Goal: Transaction & Acquisition: Purchase product/service

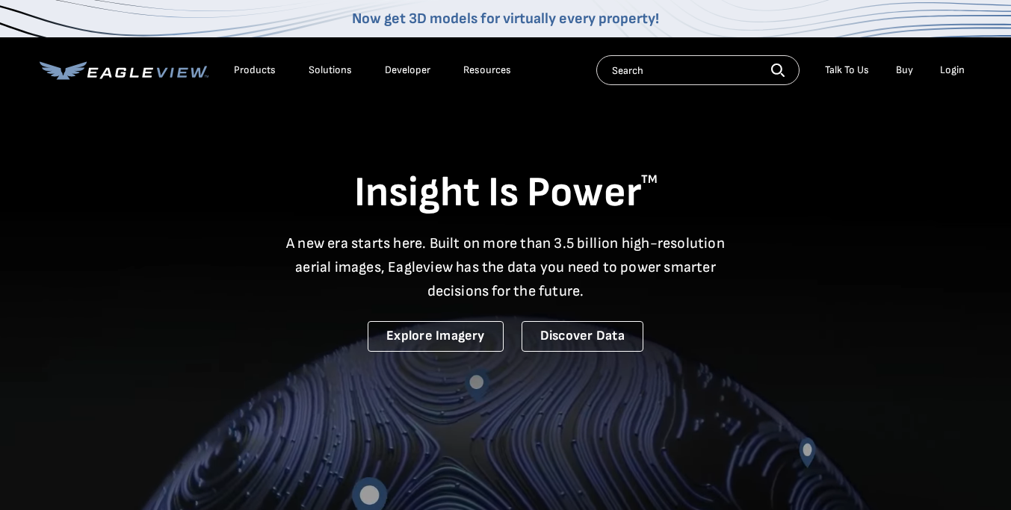
click at [956, 70] on div "Login" at bounding box center [952, 70] width 25 height 13
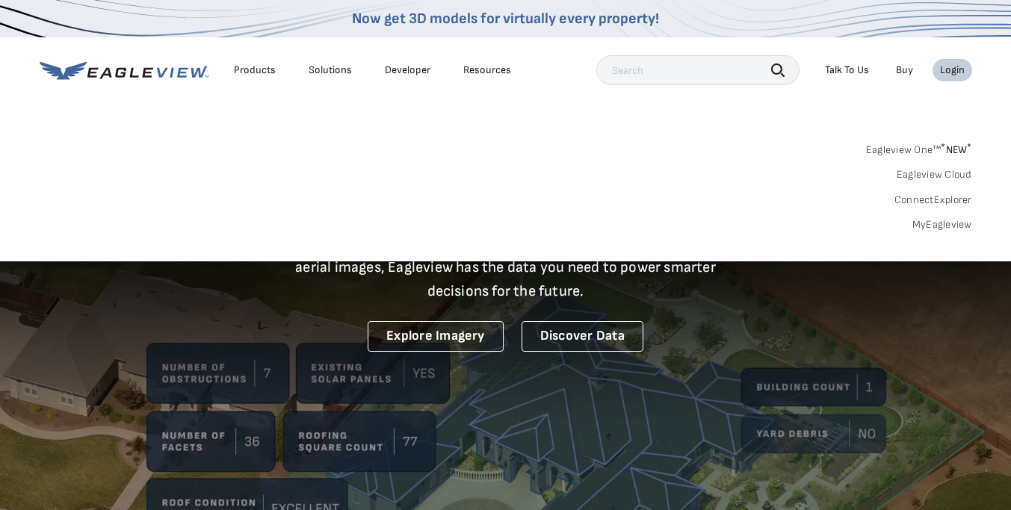
click at [932, 220] on link "MyEagleview" at bounding box center [943, 224] width 60 height 13
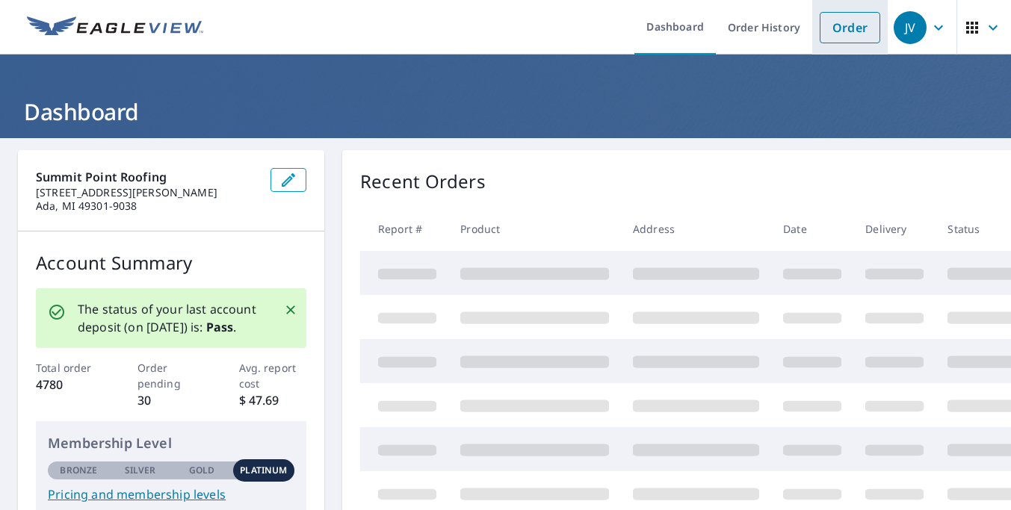
click at [862, 34] on link "Order" at bounding box center [850, 27] width 61 height 31
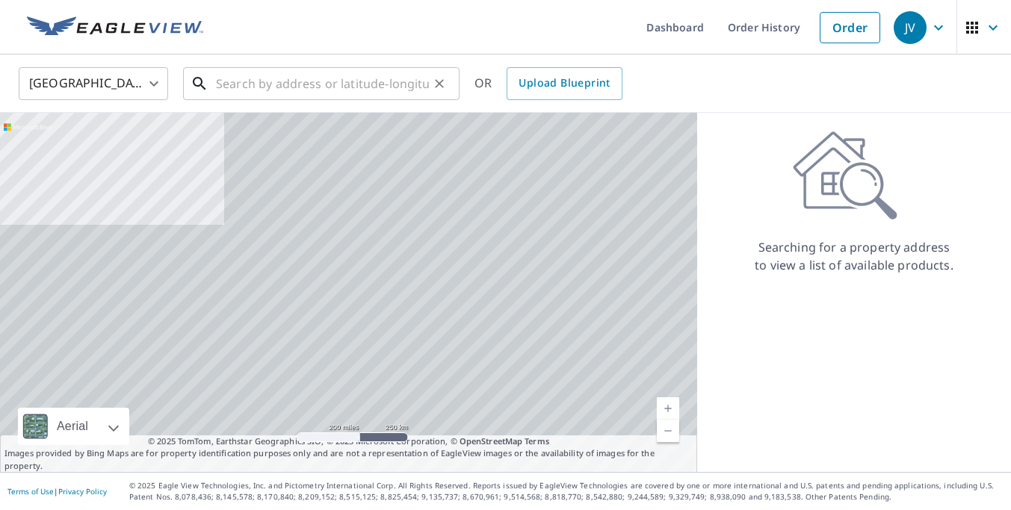
click at [365, 93] on input "text" at bounding box center [322, 84] width 213 height 42
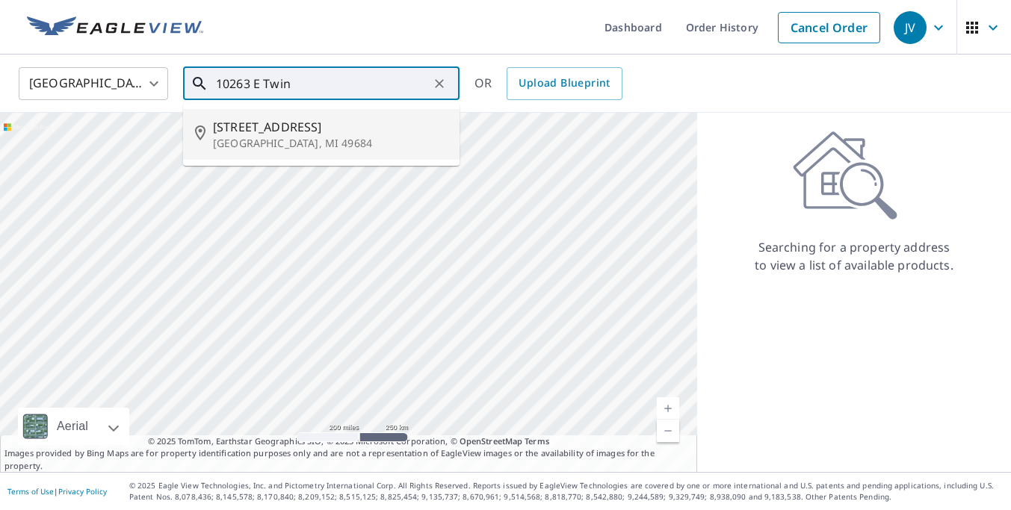
click at [308, 148] on p "Traverse City, MI 49684" at bounding box center [330, 143] width 235 height 15
type input "10263 E Twin Oaks Dr Traverse City, MI 49684"
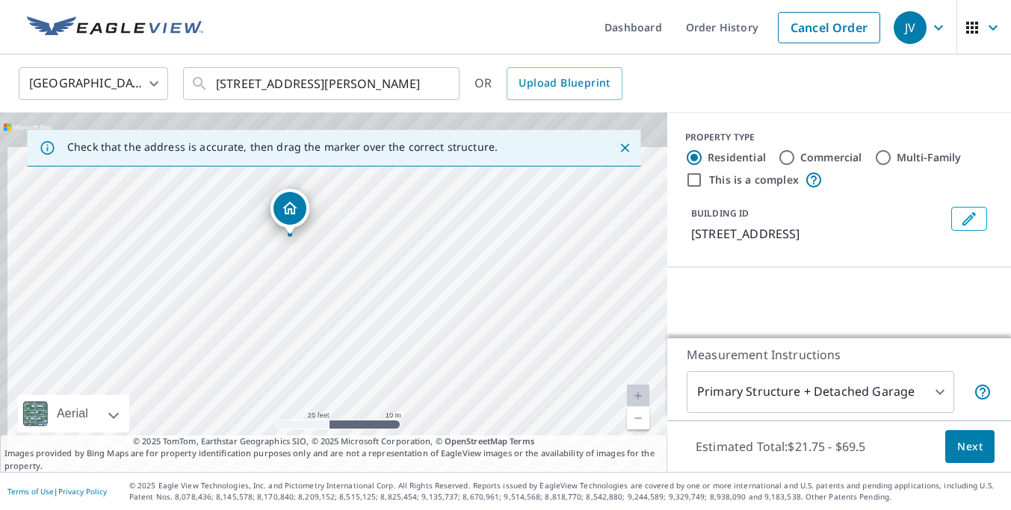
drag, startPoint x: 323, startPoint y: 286, endPoint x: 397, endPoint y: 442, distance: 172.8
click at [397, 442] on div "Check that the address is accurate, then drag the marker over the correct struc…" at bounding box center [333, 293] width 667 height 360
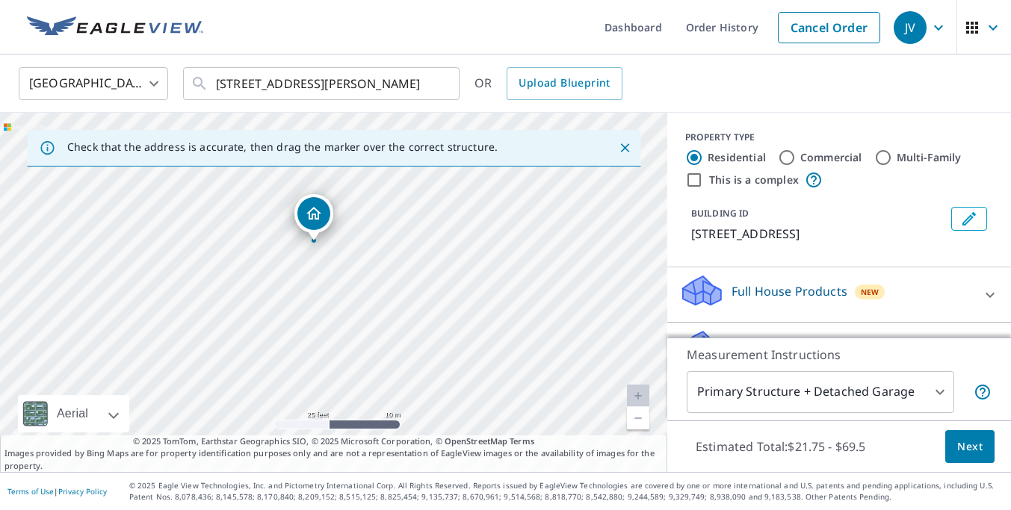
click at [377, 383] on div "10263 E Twin Oaks Dr Traverse City, MI 49684" at bounding box center [333, 293] width 667 height 360
drag, startPoint x: 432, startPoint y: 342, endPoint x: 392, endPoint y: 306, distance: 53.9
click at [392, 306] on div "10263 E Twin Oaks Dr Traverse City, MI 49684" at bounding box center [333, 293] width 667 height 360
drag, startPoint x: 438, startPoint y: 332, endPoint x: 464, endPoint y: 387, distance: 61.2
click at [464, 387] on div "10263 E Twin Oaks Dr Traverse City, MI 49684" at bounding box center [333, 293] width 667 height 360
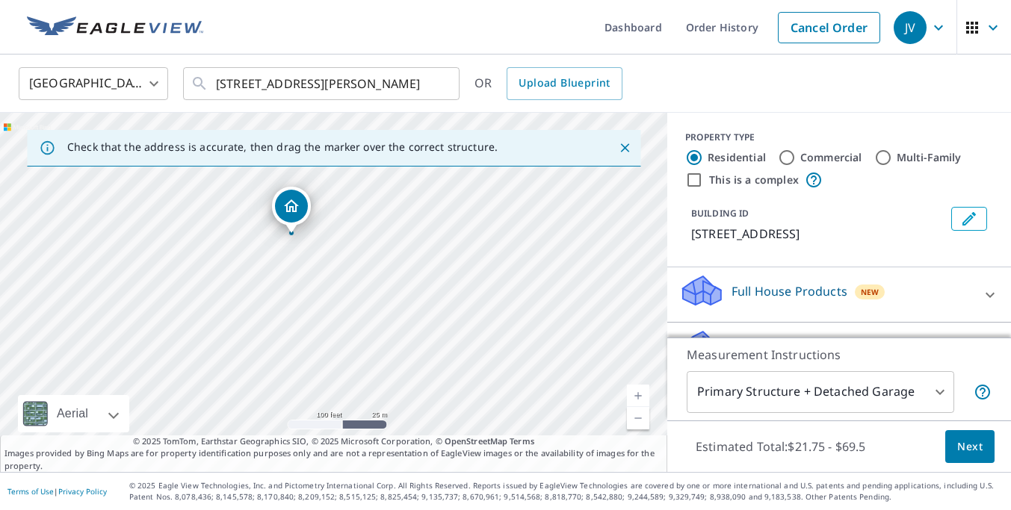
drag, startPoint x: 493, startPoint y: 357, endPoint x: 398, endPoint y: 269, distance: 129.0
click at [398, 268] on div "10263 E Twin Oaks Dr Traverse City, MI 49684" at bounding box center [333, 293] width 667 height 360
drag, startPoint x: 486, startPoint y: 336, endPoint x: 501, endPoint y: 258, distance: 79.9
click at [501, 258] on div "10263 E Twin Oaks Dr Traverse City, MI 49684" at bounding box center [333, 293] width 667 height 360
drag, startPoint x: 324, startPoint y: 261, endPoint x: 503, endPoint y: 220, distance: 183.3
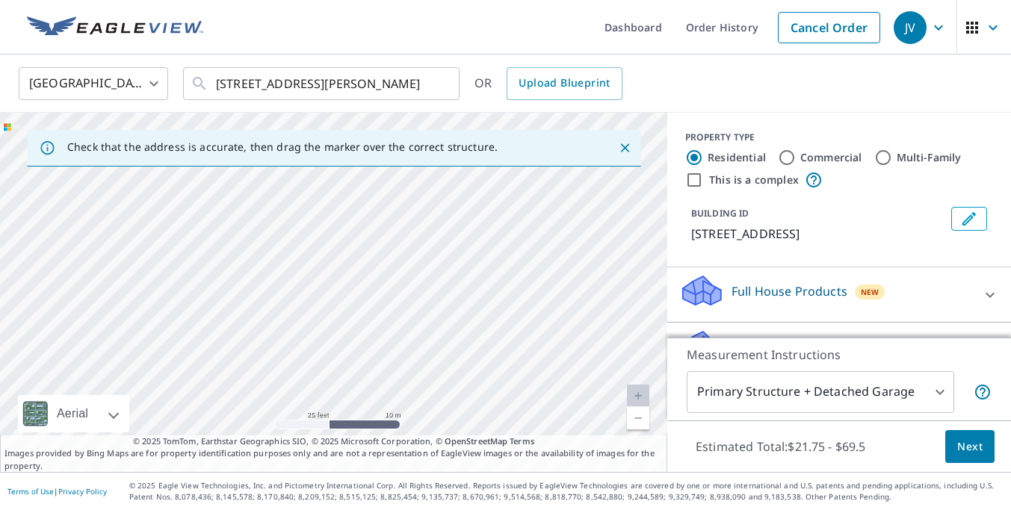
click at [503, 220] on div "10263 E Twin Oaks Dr Traverse City, MI 49684" at bounding box center [333, 293] width 667 height 360
drag, startPoint x: 410, startPoint y: 333, endPoint x: 456, endPoint y: 228, distance: 114.8
click at [457, 228] on div "10263 E Twin Oaks Dr Traverse City, MI 49684" at bounding box center [333, 293] width 667 height 360
drag, startPoint x: 365, startPoint y: 280, endPoint x: 437, endPoint y: 416, distance: 153.8
click at [437, 416] on div "10263 E Twin Oaks Dr Traverse City, MI 49684" at bounding box center [333, 293] width 667 height 360
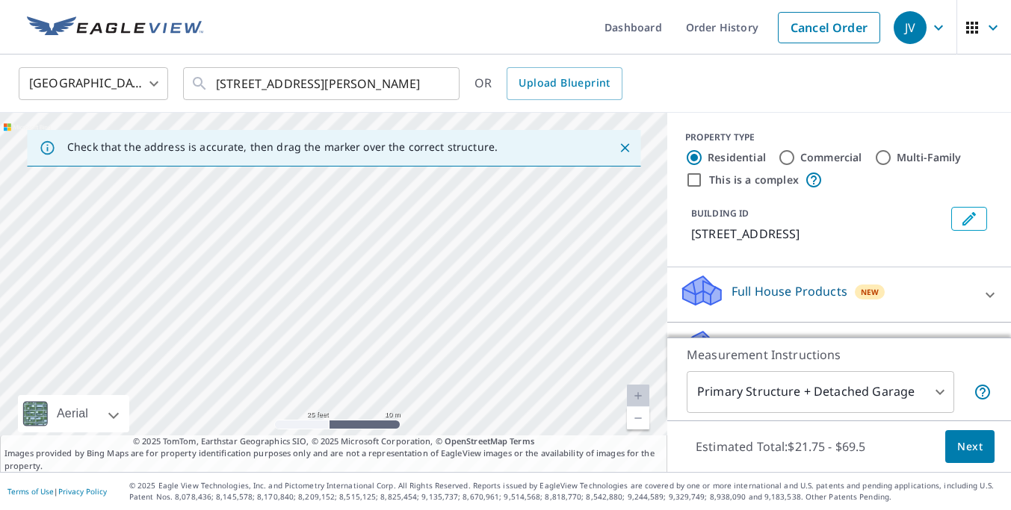
drag, startPoint x: 404, startPoint y: 318, endPoint x: 481, endPoint y: 466, distance: 166.5
click at [481, 466] on div "Check that the address is accurate, then drag the marker over the correct struc…" at bounding box center [333, 293] width 667 height 360
click at [376, 268] on div "10263 E Twin Oaks Dr Traverse City, MI 49684" at bounding box center [333, 293] width 667 height 360
drag, startPoint x: 321, startPoint y: 227, endPoint x: 404, endPoint y: 437, distance: 225.8
click at [404, 437] on div "Check that the address is accurate, then drag the marker over the correct struc…" at bounding box center [333, 293] width 667 height 360
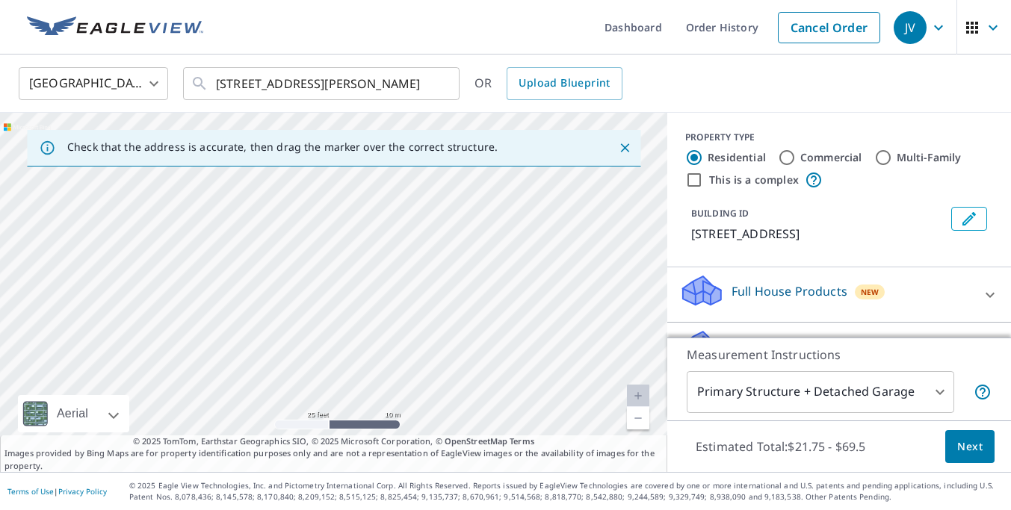
click at [401, 303] on div "10263 E Twin Oaks Dr Traverse City, MI 49684" at bounding box center [333, 293] width 667 height 360
drag, startPoint x: 392, startPoint y: 214, endPoint x: 505, endPoint y: 401, distance: 218.3
click at [505, 401] on div "10263 E Twin Oaks Dr Traverse City, MI 49684" at bounding box center [333, 293] width 667 height 360
drag, startPoint x: 473, startPoint y: 294, endPoint x: 479, endPoint y: 413, distance: 119.7
click at [479, 413] on div "10263 E Twin Oaks Dr Traverse City, MI 49684" at bounding box center [333, 293] width 667 height 360
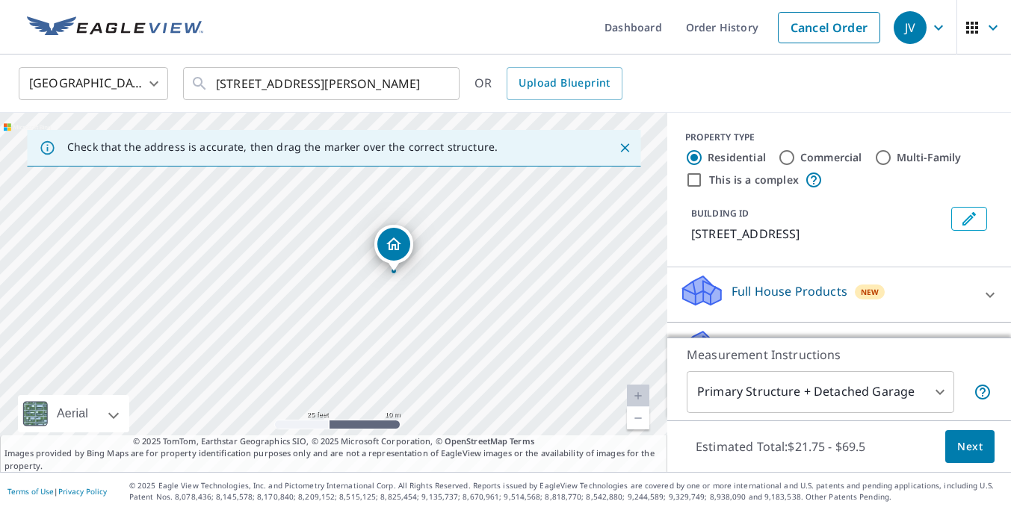
drag, startPoint x: 451, startPoint y: 303, endPoint x: 542, endPoint y: 413, distance: 142.2
click at [542, 413] on div "10263 E Twin Oaks Dr Traverse City, MI 49684" at bounding box center [333, 293] width 667 height 360
drag, startPoint x: 398, startPoint y: 253, endPoint x: 380, endPoint y: 261, distance: 20.4
click at [919, 396] on body "JV JV Dashboard Order History Cancel Order JV United States US ​ 10263 E Twin O…" at bounding box center [505, 313] width 1011 height 626
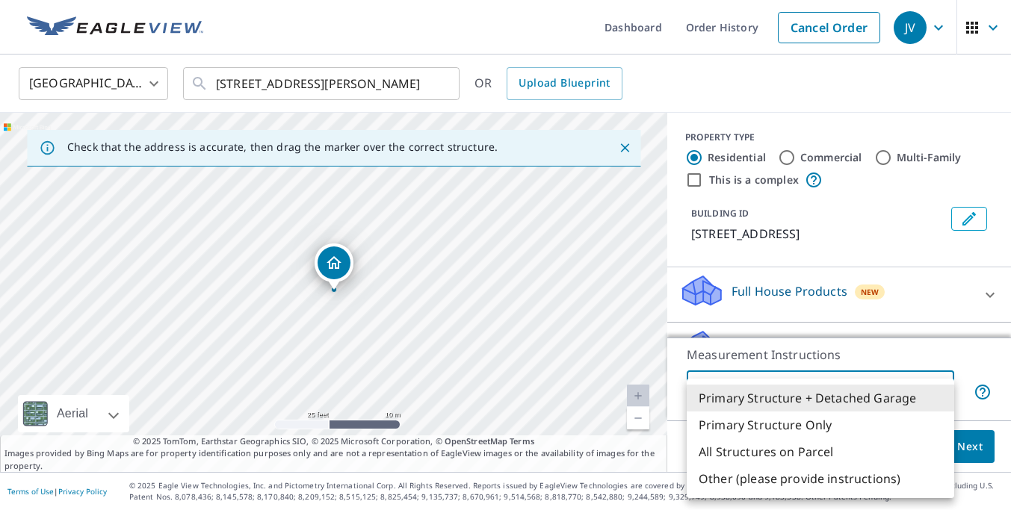
click at [880, 419] on li "Primary Structure Only" at bounding box center [821, 425] width 268 height 27
type input "2"
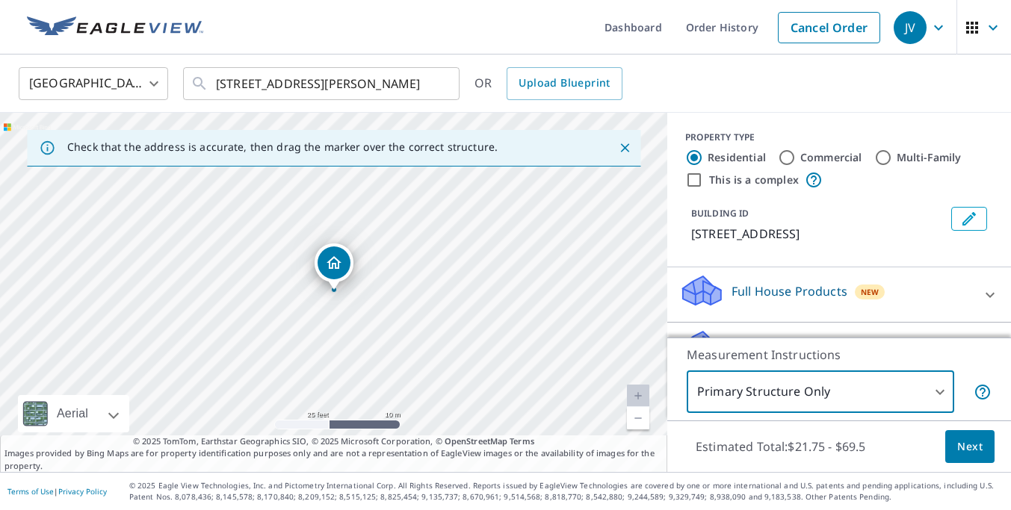
click at [964, 452] on span "Next" at bounding box center [969, 447] width 25 height 19
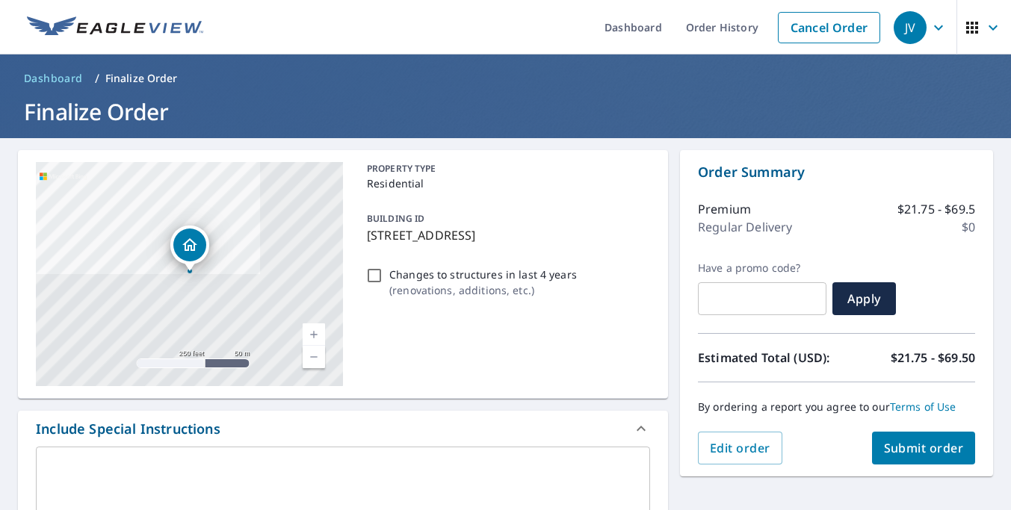
click at [926, 444] on span "Submit order" at bounding box center [924, 448] width 80 height 16
